Goal: Task Accomplishment & Management: Manage account settings

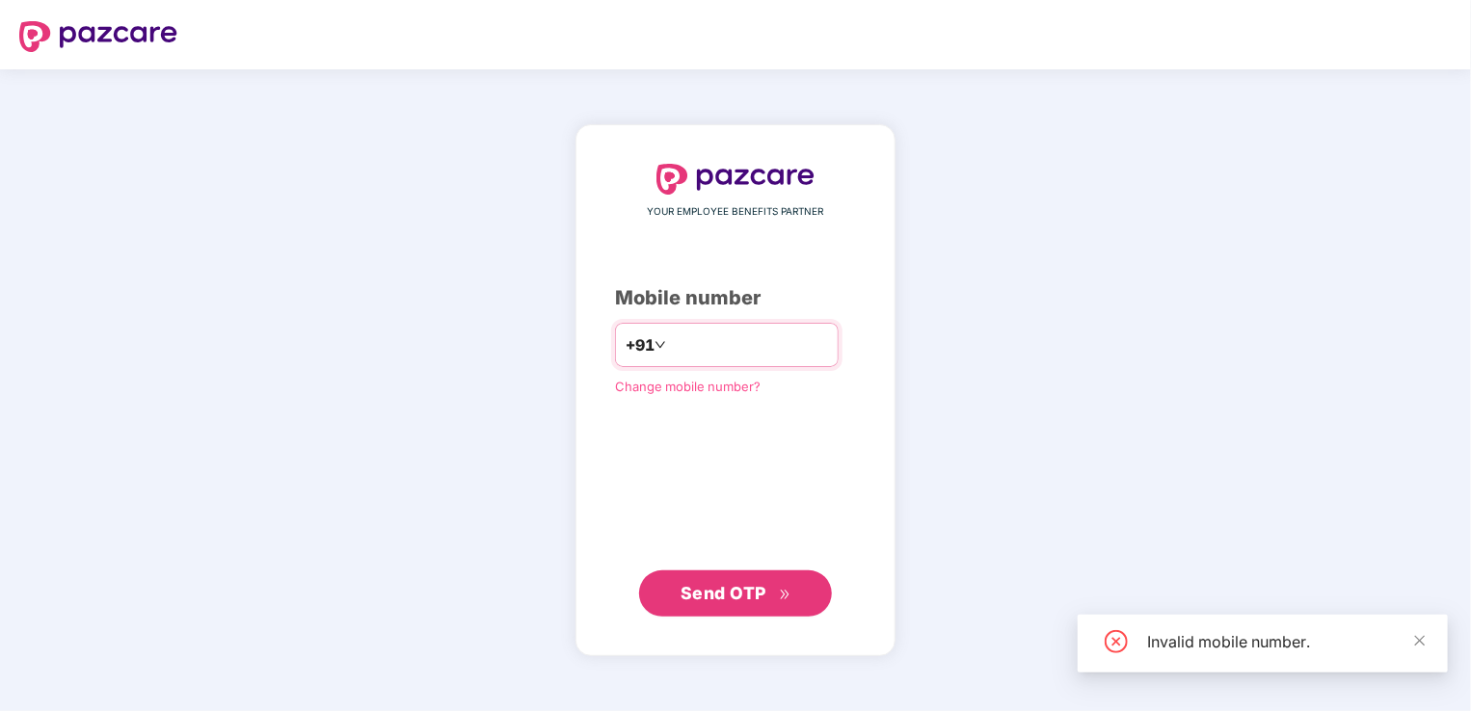
click at [703, 345] on input "*********" at bounding box center [749, 345] width 158 height 31
type input "**********"
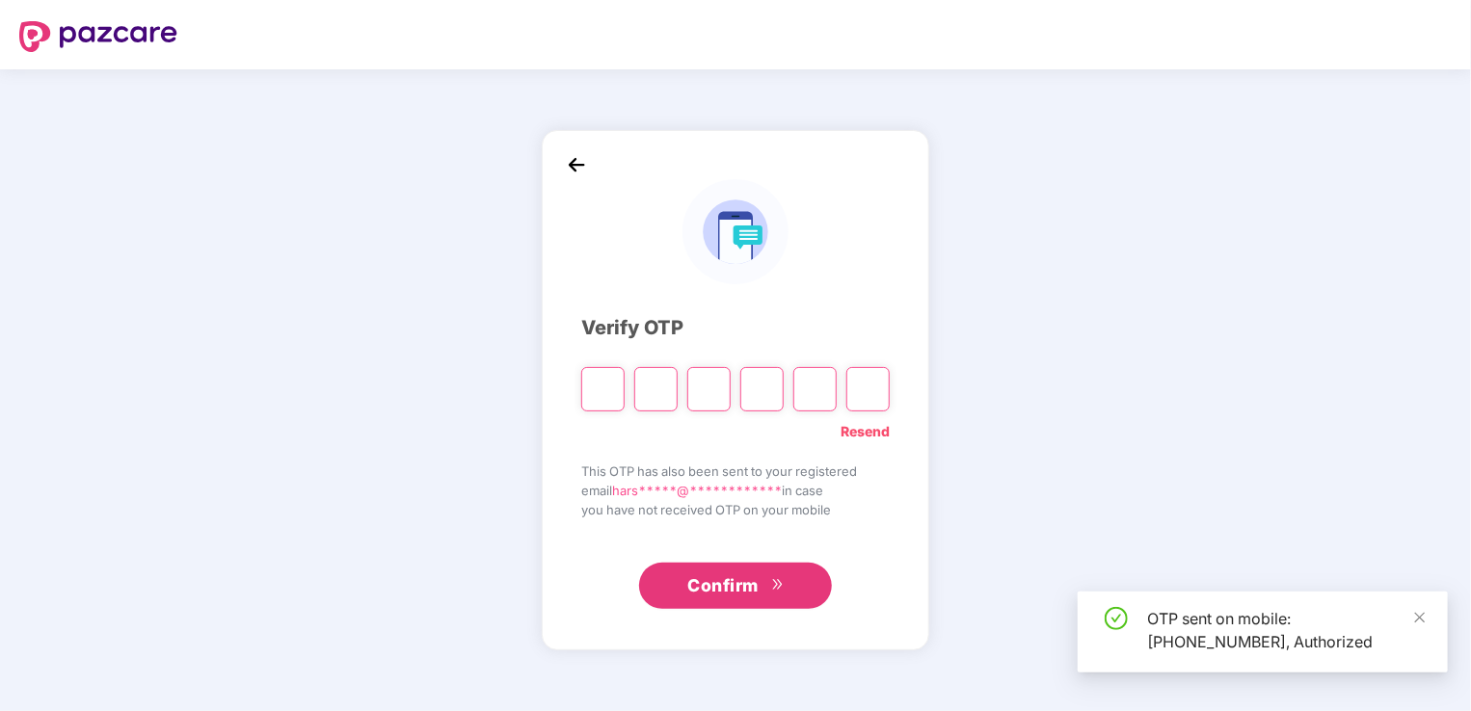
click at [594, 392] on input "Please enter verification code. Digit 1" at bounding box center [602, 389] width 43 height 44
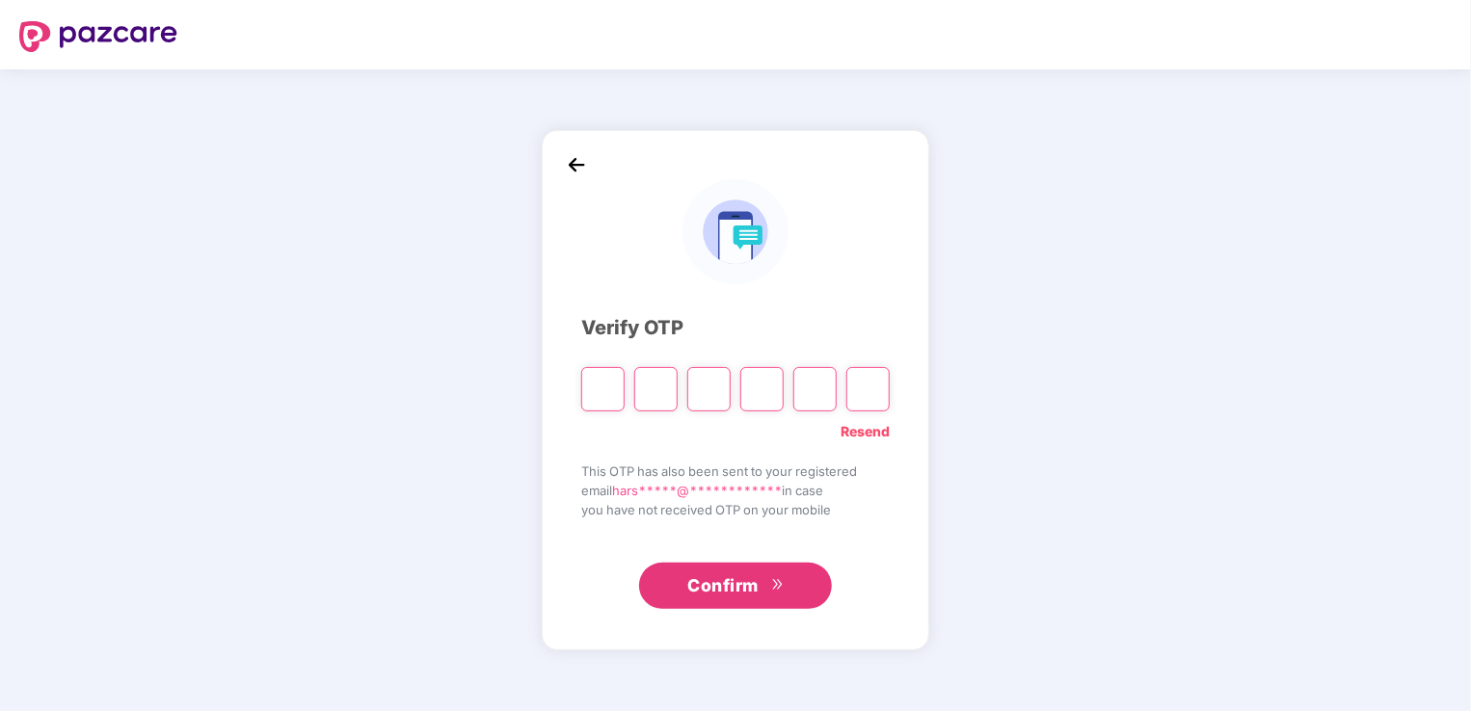
type input "*"
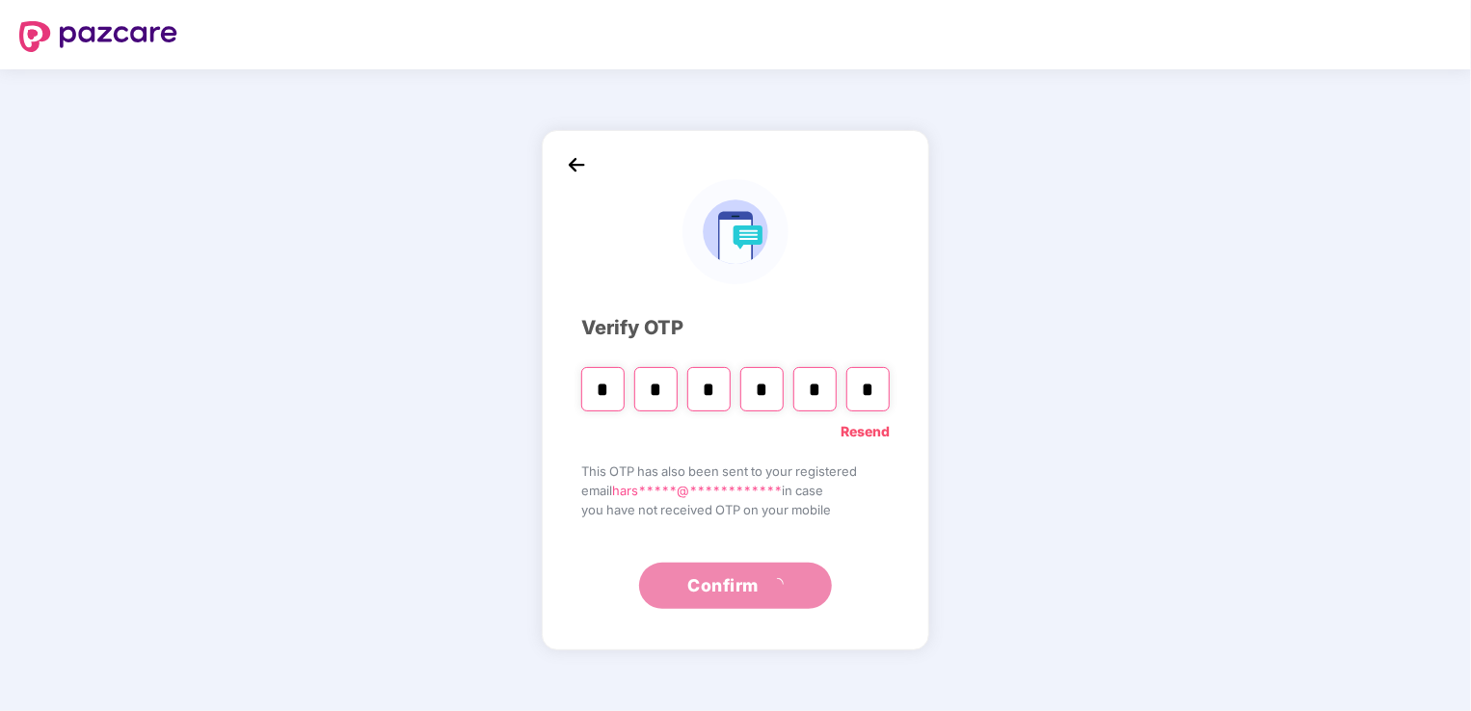
type input "*"
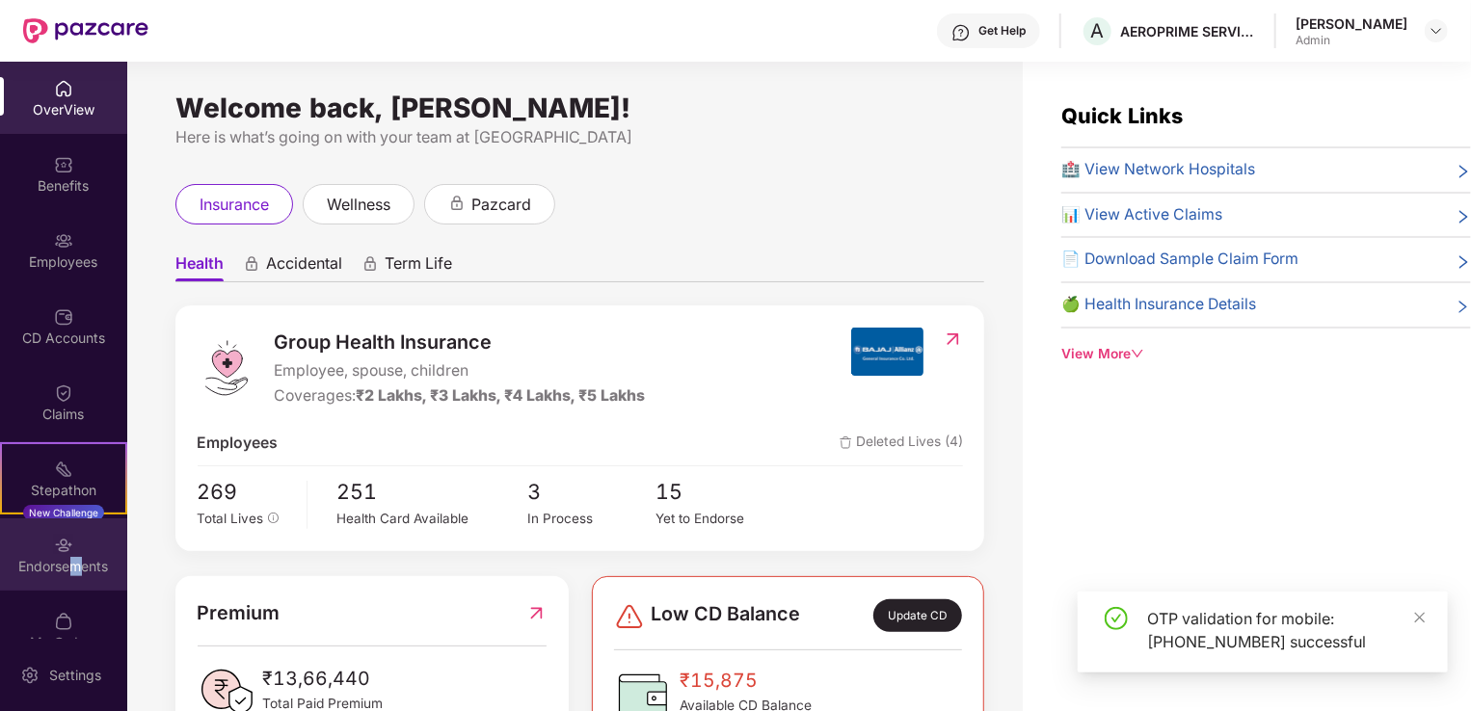
click at [73, 568] on div "Endorsements" at bounding box center [63, 566] width 127 height 19
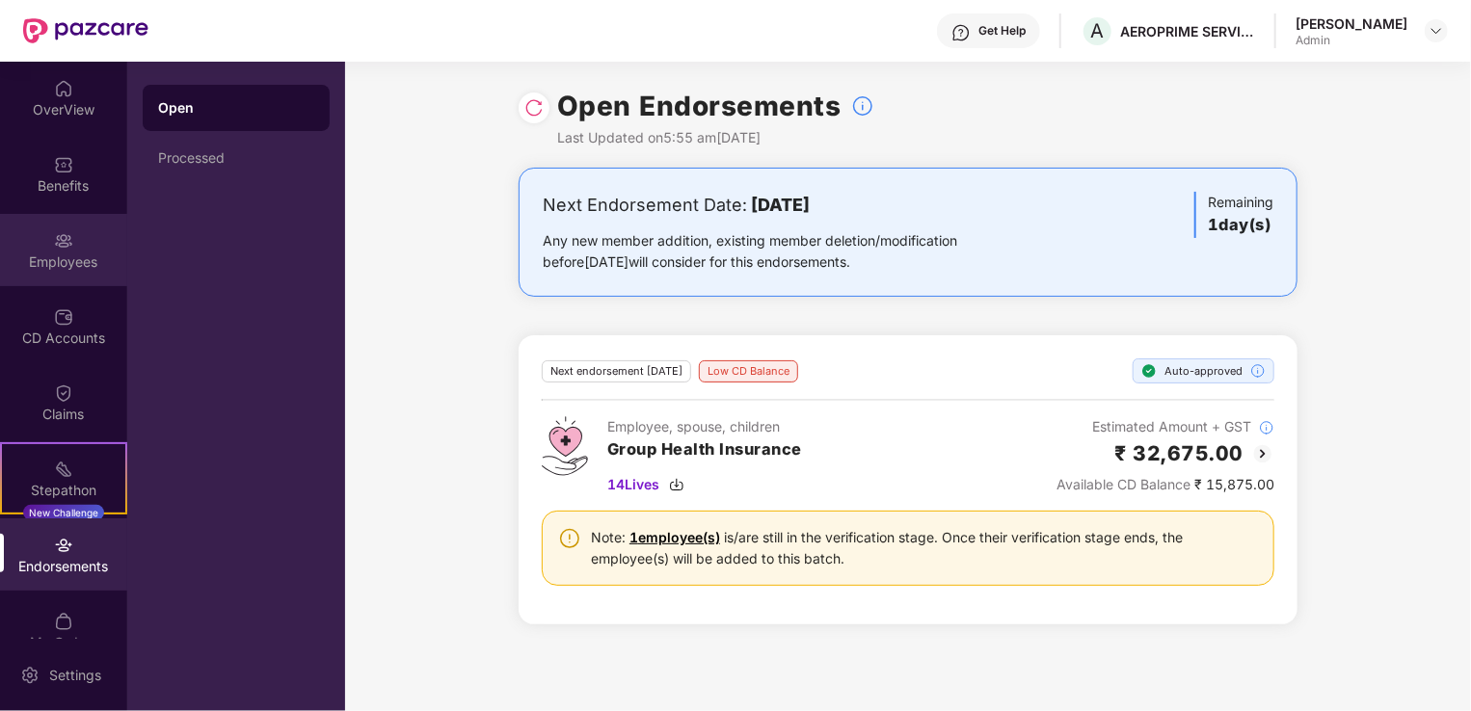
click at [91, 242] on div "Employees" at bounding box center [63, 250] width 127 height 72
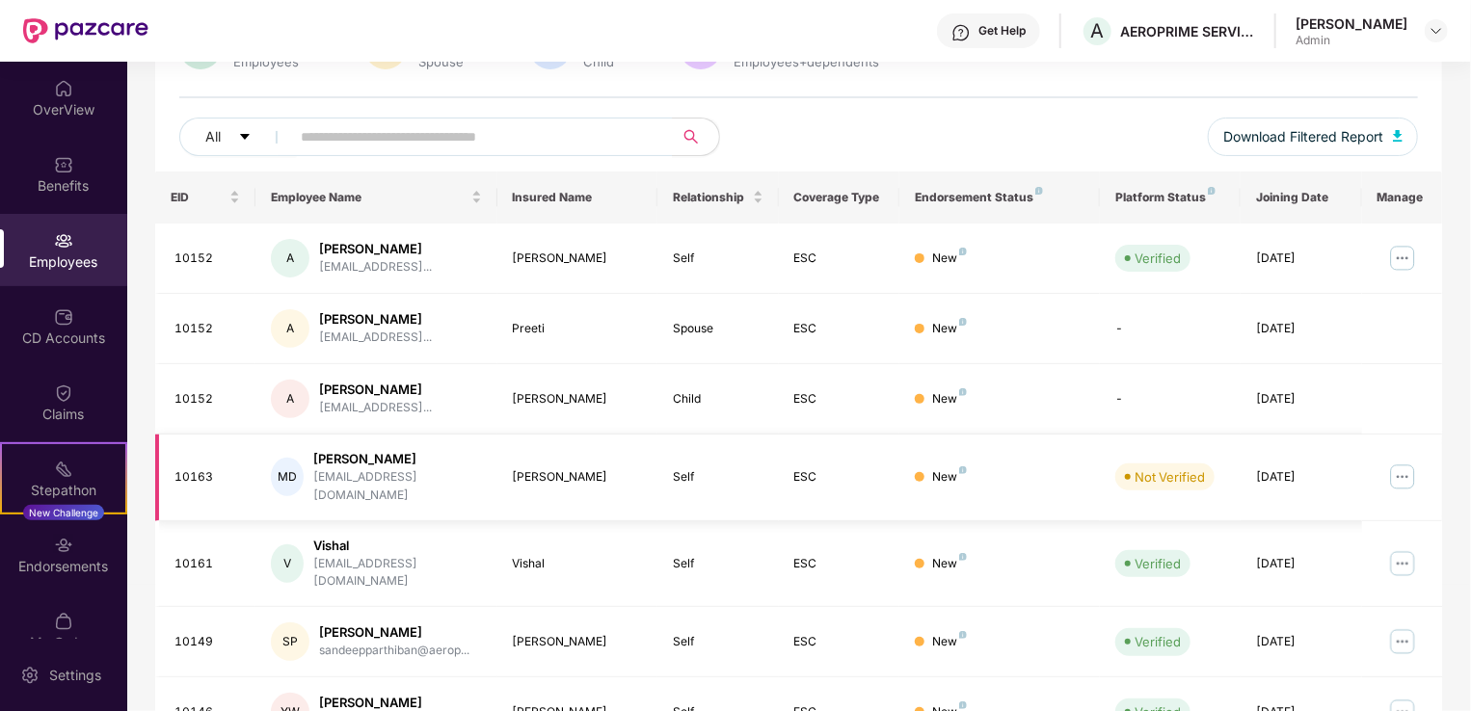
scroll to position [193, 0]
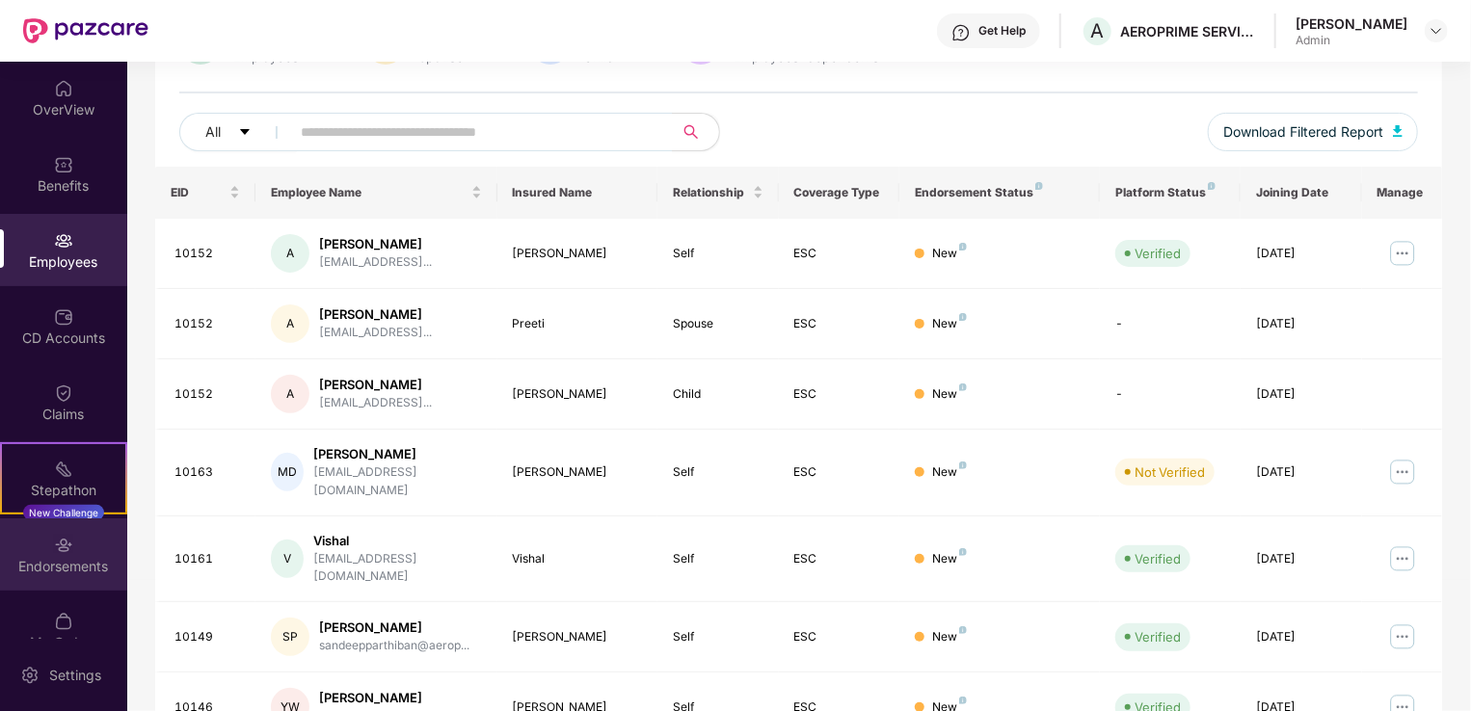
click at [96, 540] on div "Endorsements" at bounding box center [63, 555] width 127 height 72
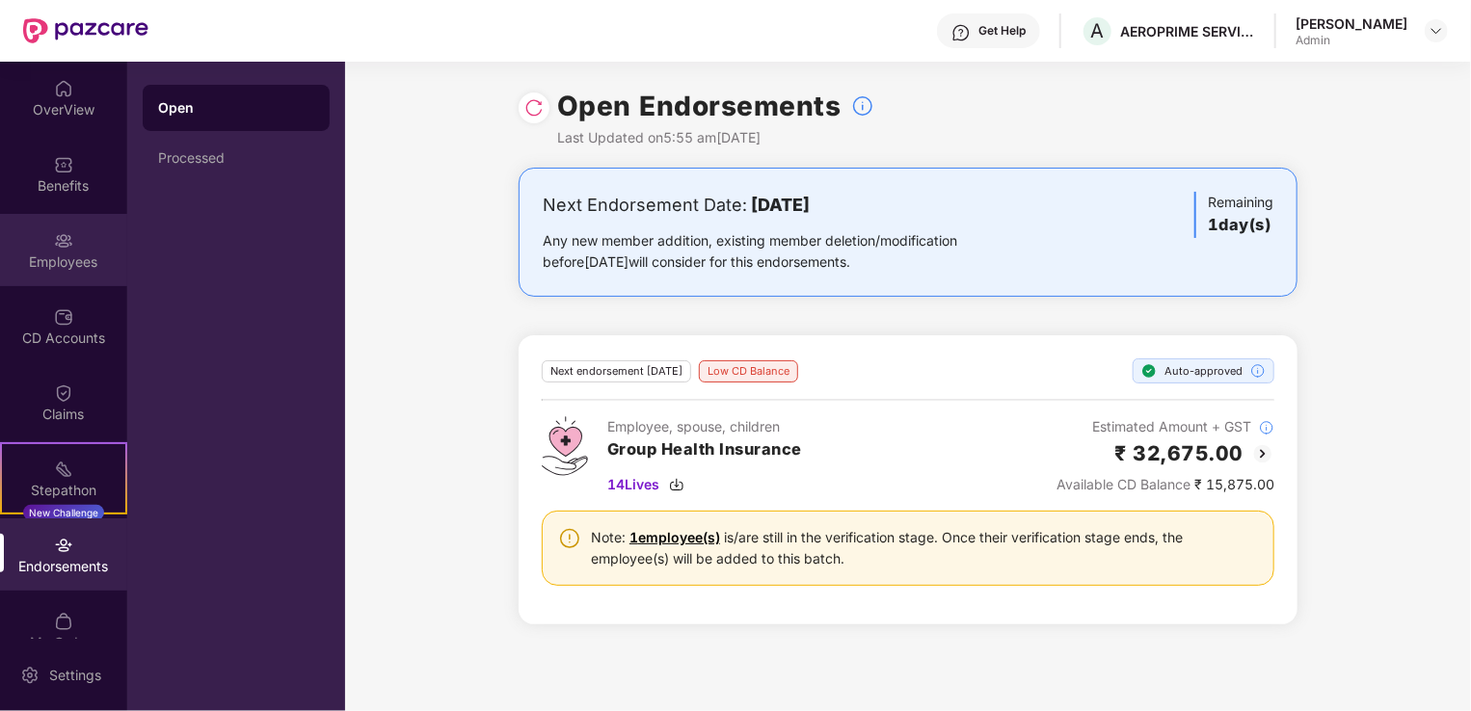
click at [27, 245] on div "Employees" at bounding box center [63, 250] width 127 height 72
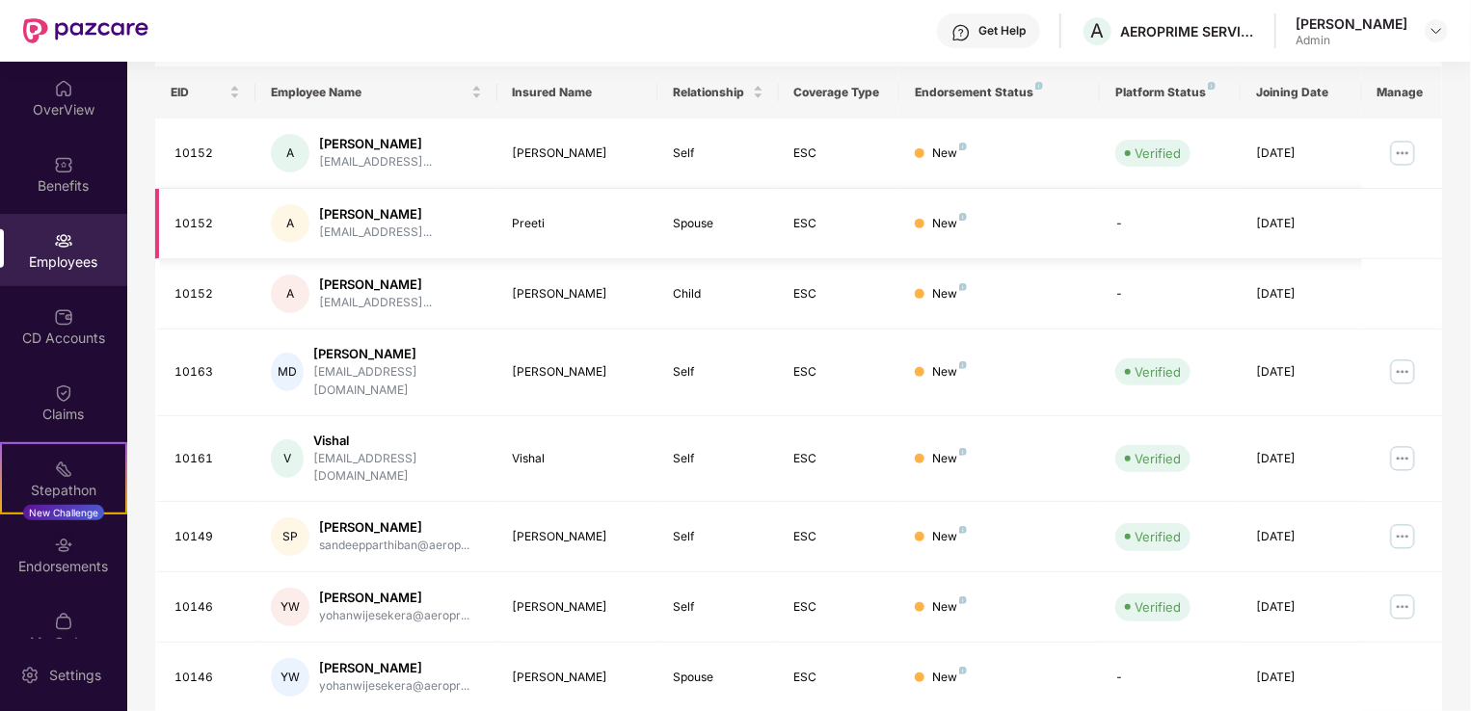
scroll to position [296, 0]
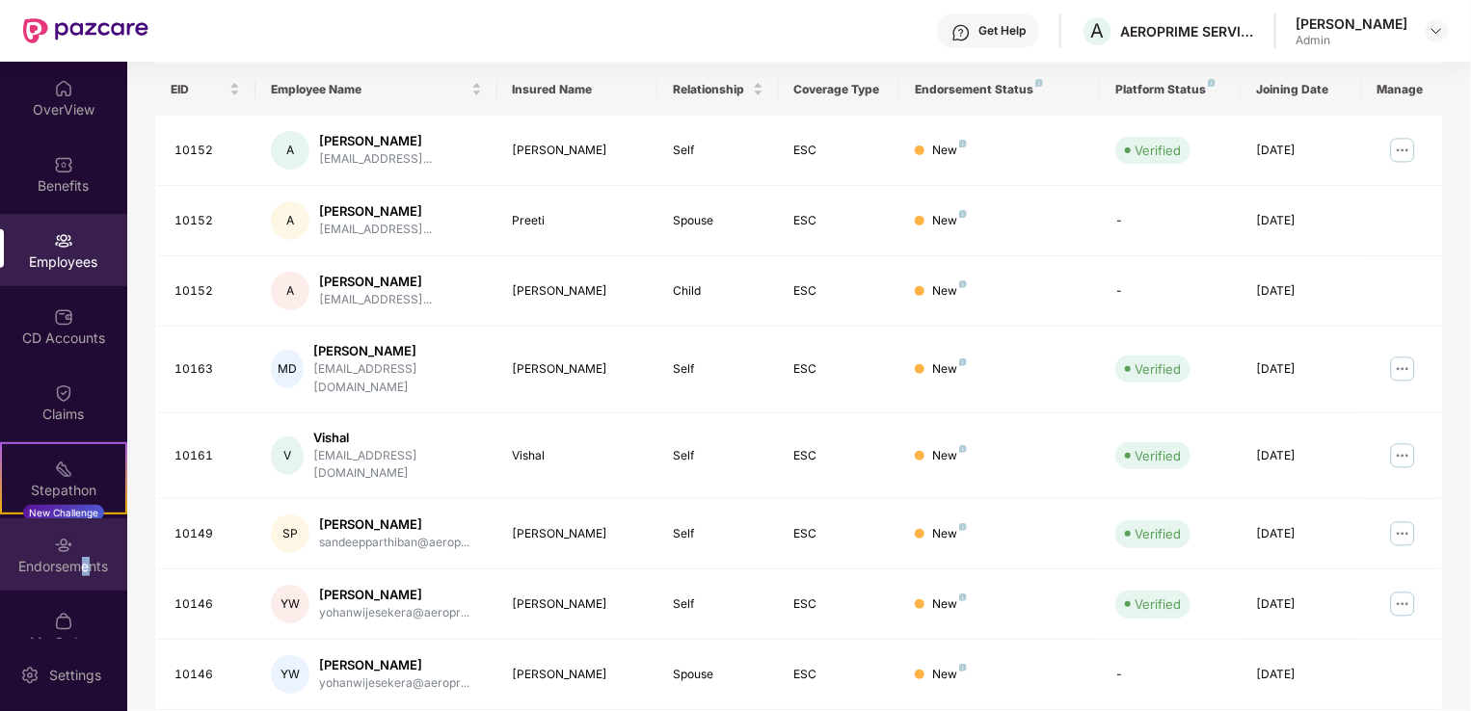
click at [84, 580] on div "Endorsements" at bounding box center [63, 555] width 127 height 72
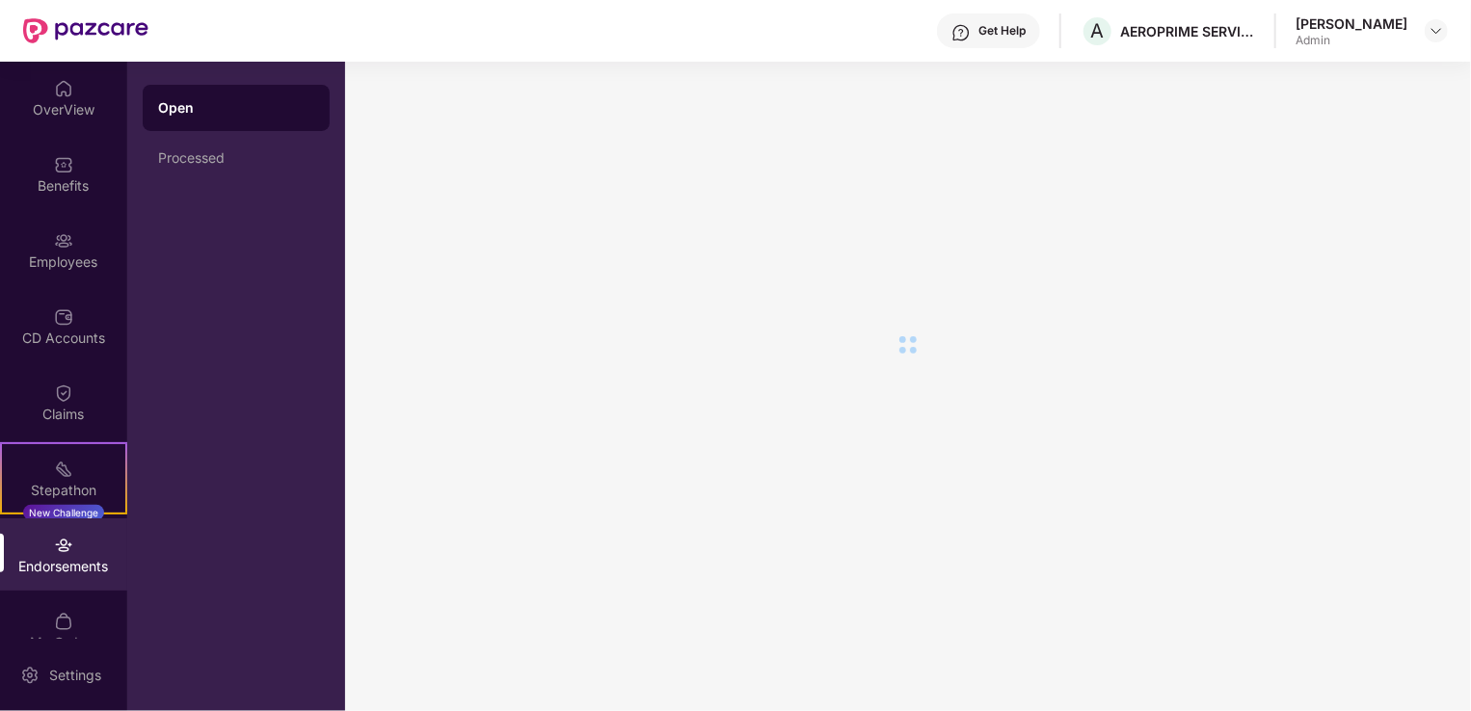
scroll to position [0, 0]
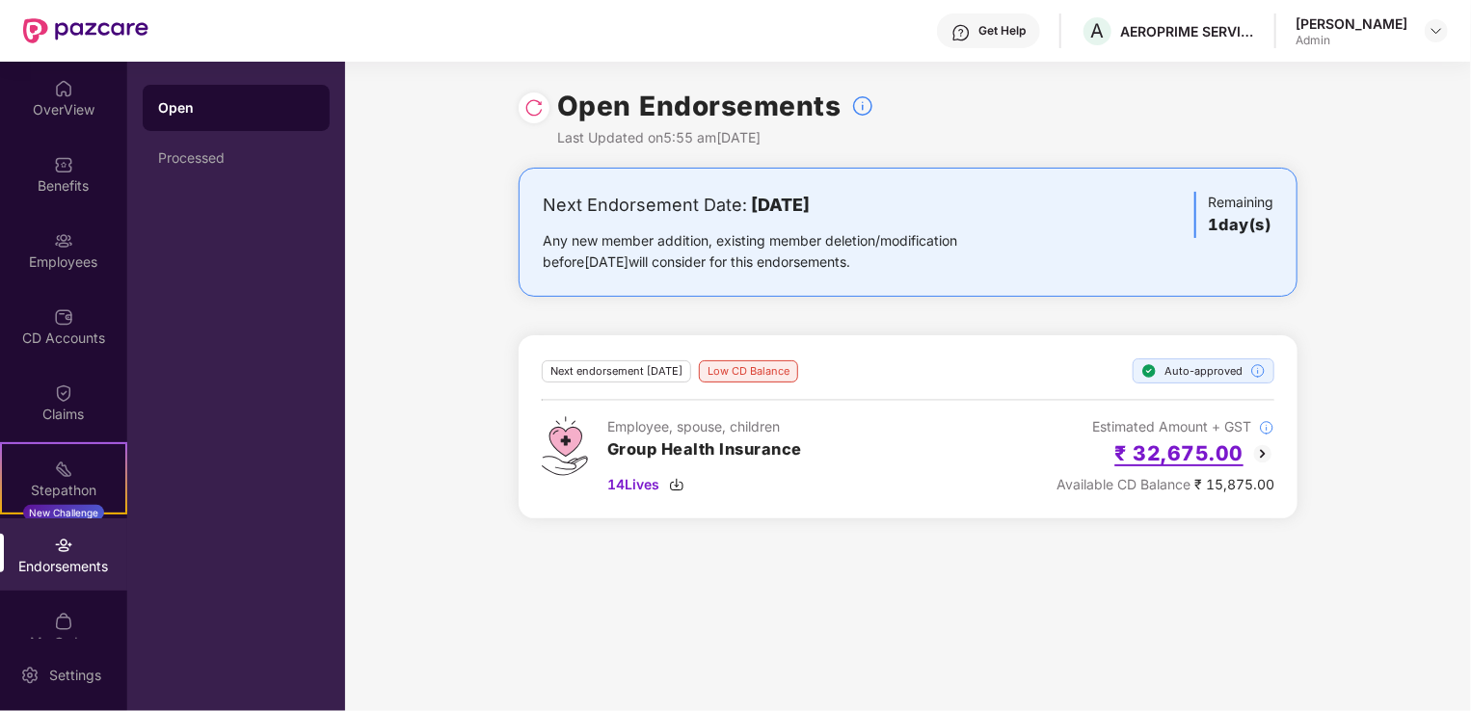
click at [1208, 446] on h2 "₹ 32,675.00" at bounding box center [1179, 454] width 129 height 32
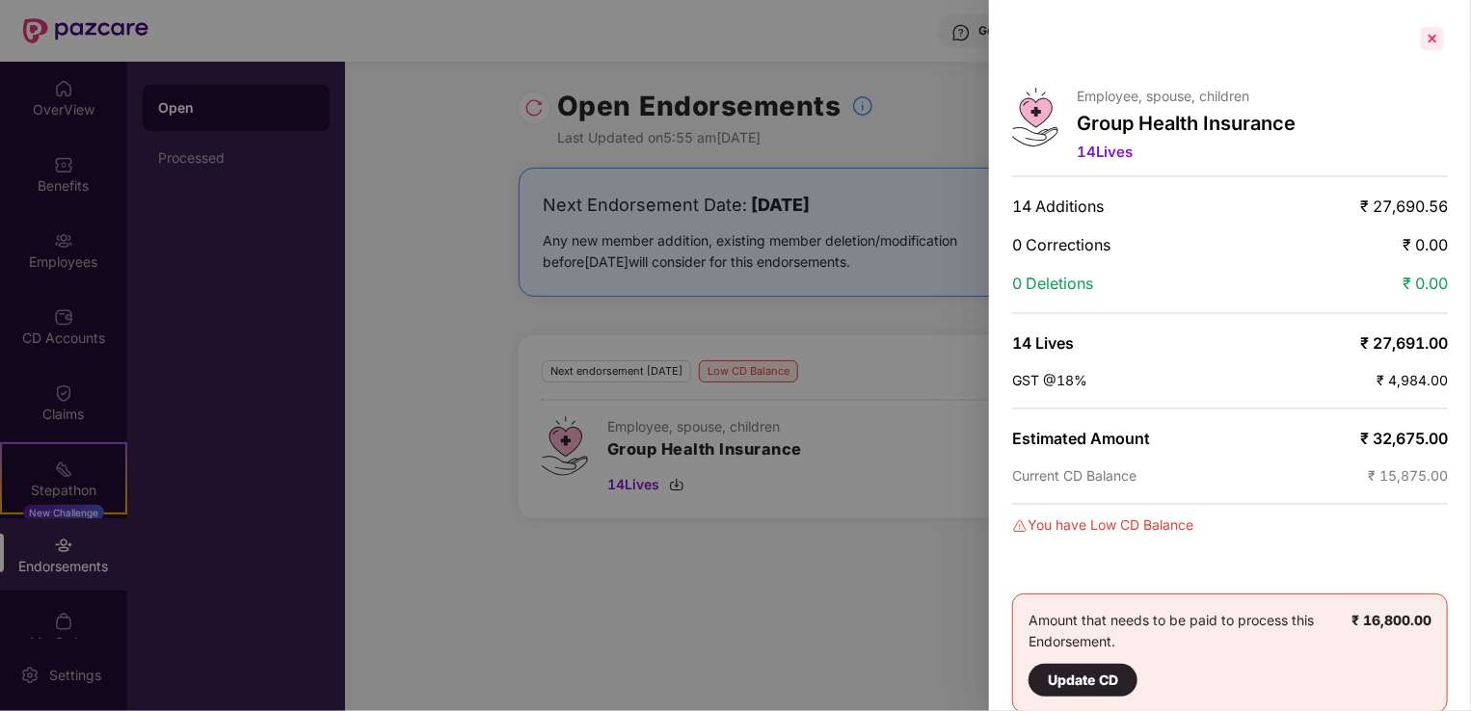
click at [1433, 48] on div at bounding box center [1432, 38] width 31 height 31
